Goal: Navigation & Orientation: Find specific page/section

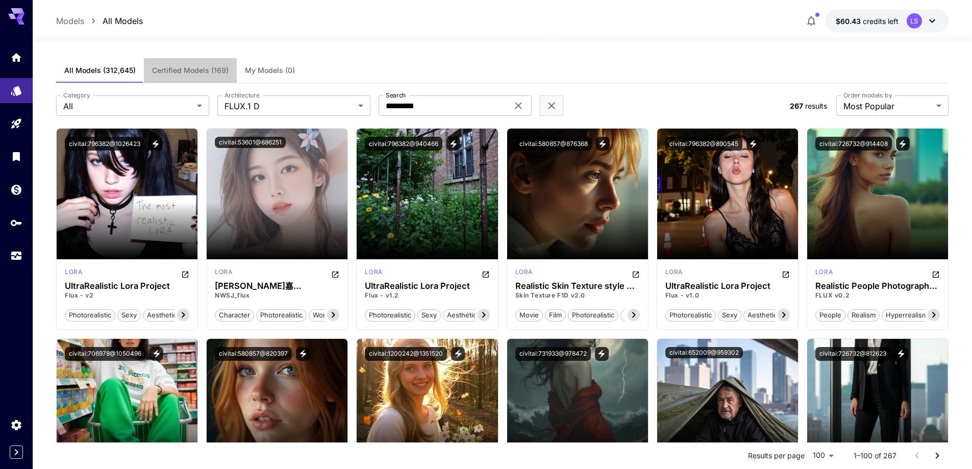
click at [181, 71] on span "Certified Models (169)" at bounding box center [190, 70] width 77 height 9
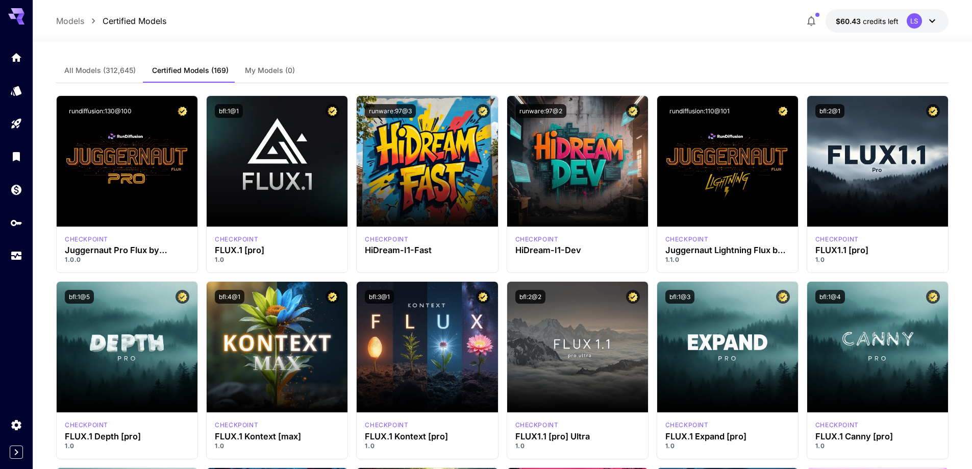
click at [260, 69] on span "My Models (0)" at bounding box center [270, 70] width 50 height 9
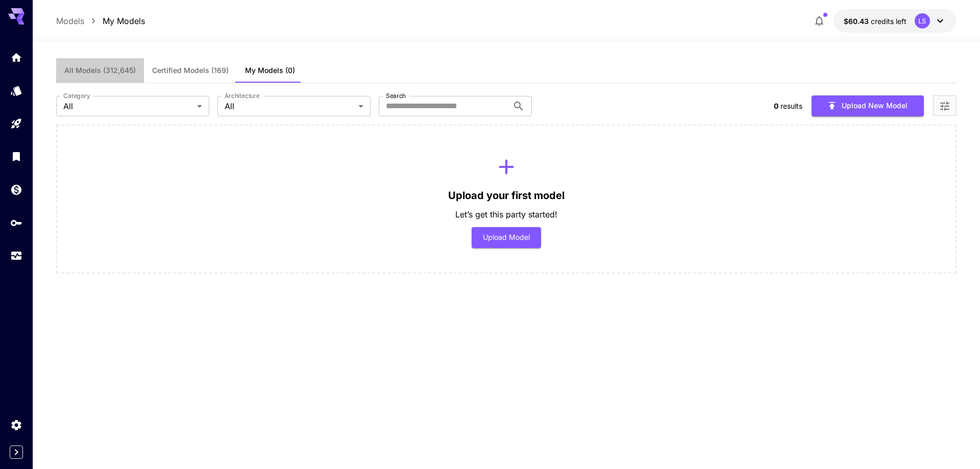
click at [125, 69] on span "All Models (312,645)" at bounding box center [99, 70] width 71 height 9
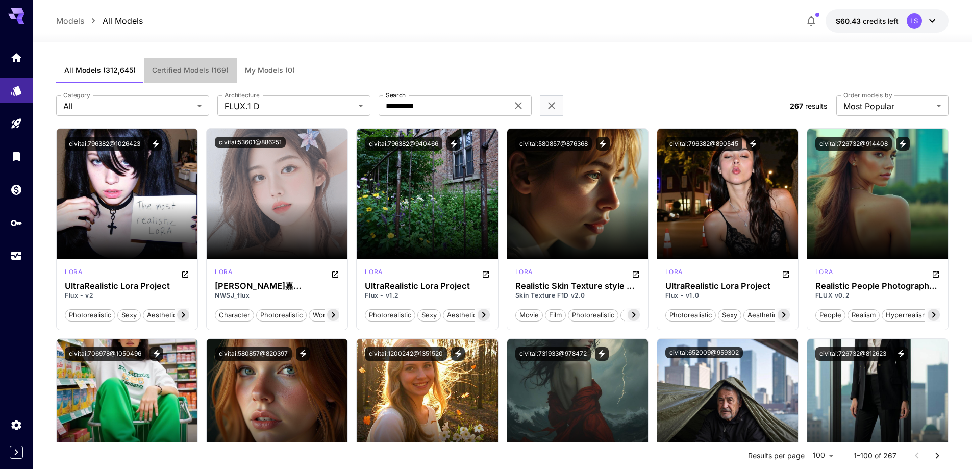
click at [163, 65] on button "Certified Models (169)" at bounding box center [190, 70] width 93 height 24
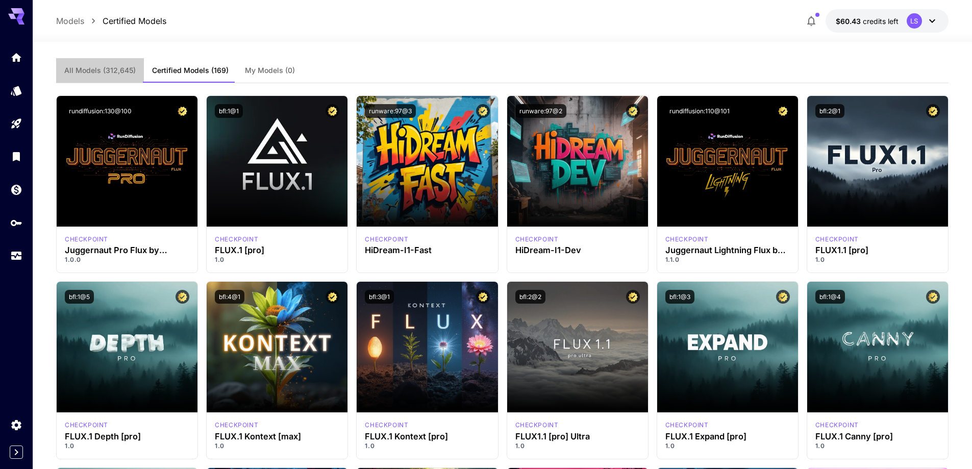
click at [133, 68] on span "All Models (312,645)" at bounding box center [99, 70] width 71 height 9
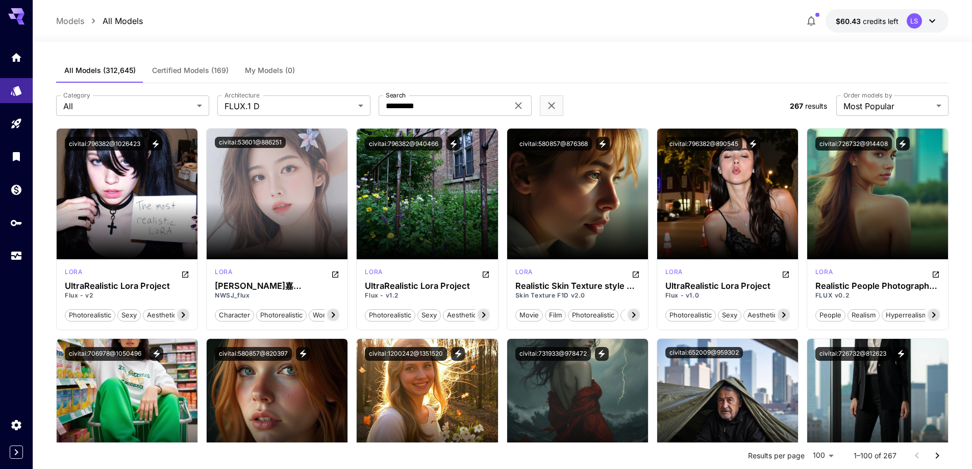
click at [188, 66] on span "Certified Models (169)" at bounding box center [190, 70] width 77 height 9
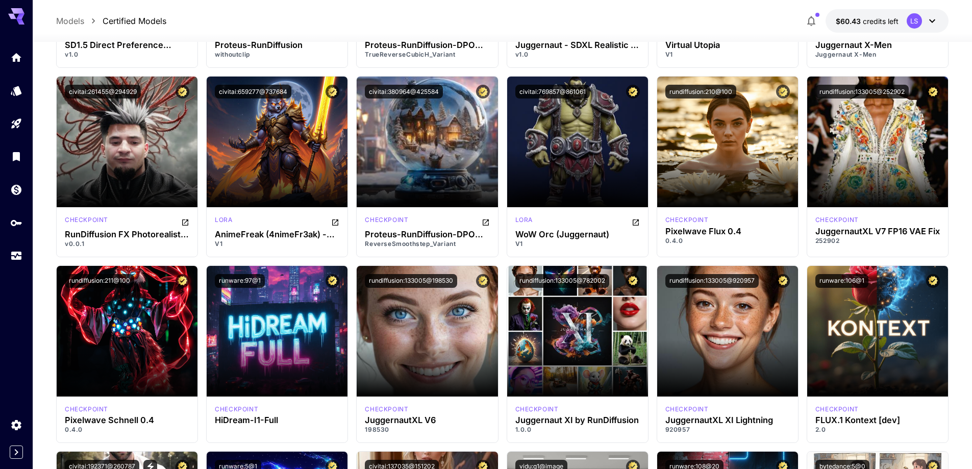
scroll to position [3409, 0]
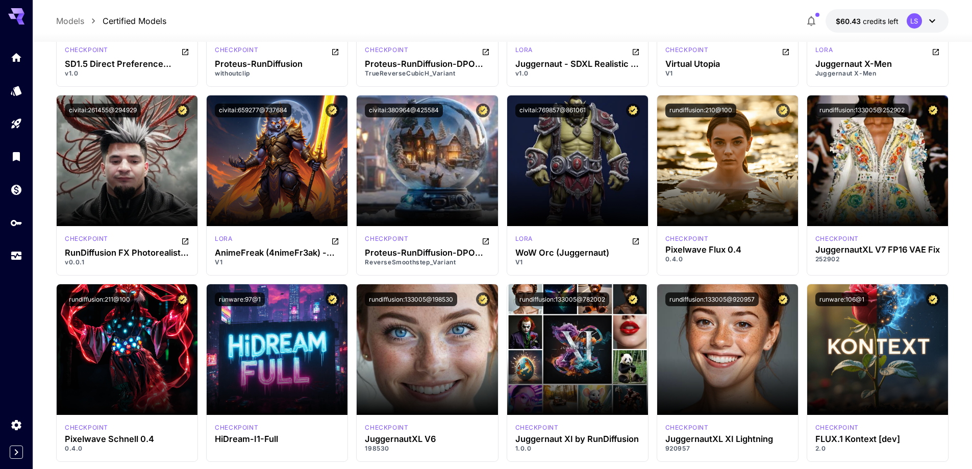
scroll to position [3630, 0]
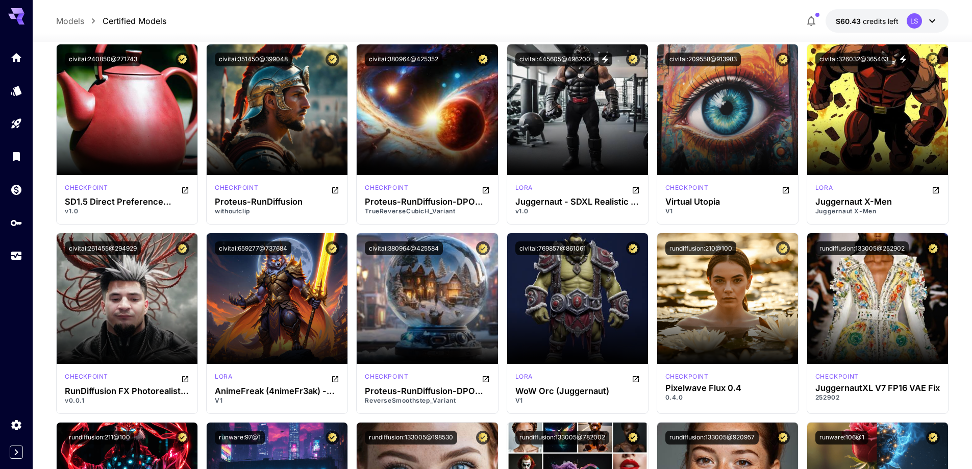
click at [356, 11] on div "Models Certified Models $60.43 credits left LS" at bounding box center [502, 20] width 893 height 23
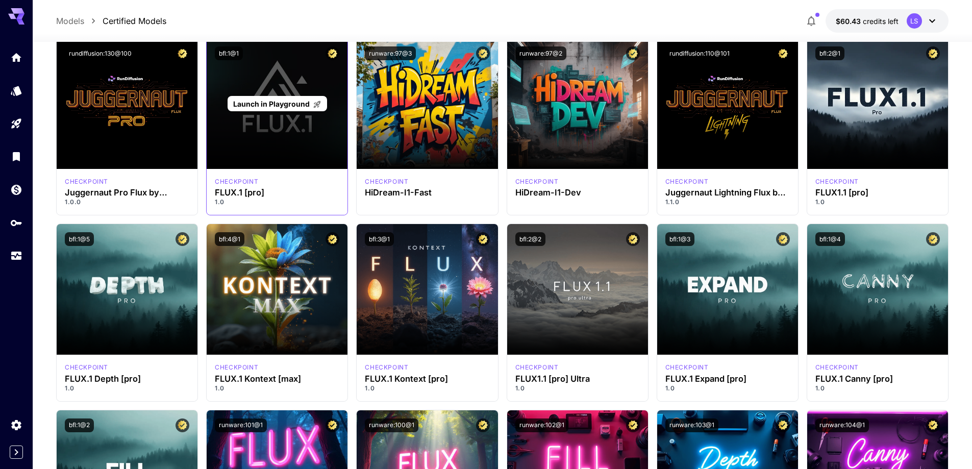
scroll to position [0, 0]
